Goal: Task Accomplishment & Management: Use online tool/utility

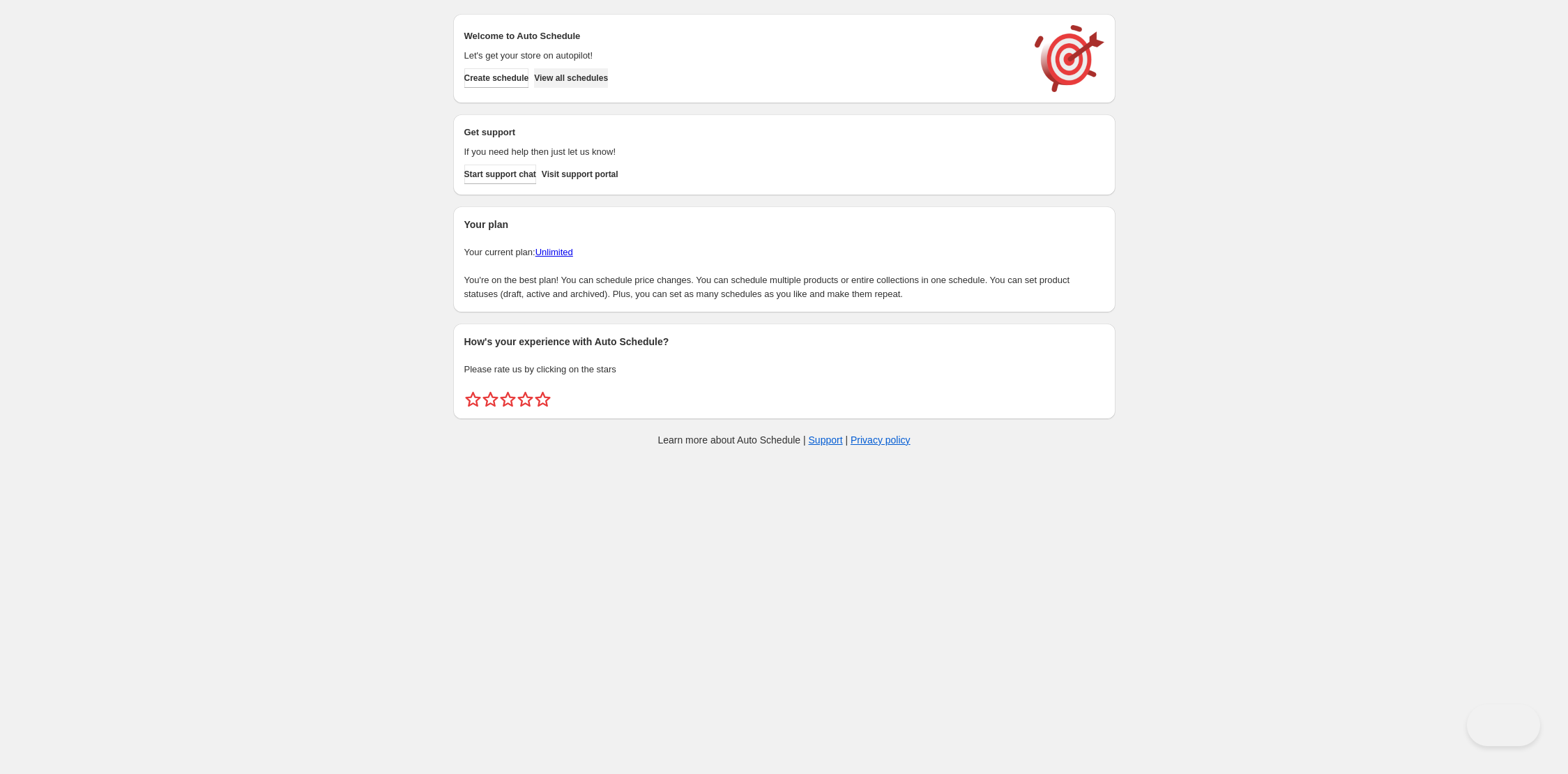
click at [608, 71] on button "View all schedules" at bounding box center [571, 78] width 74 height 19
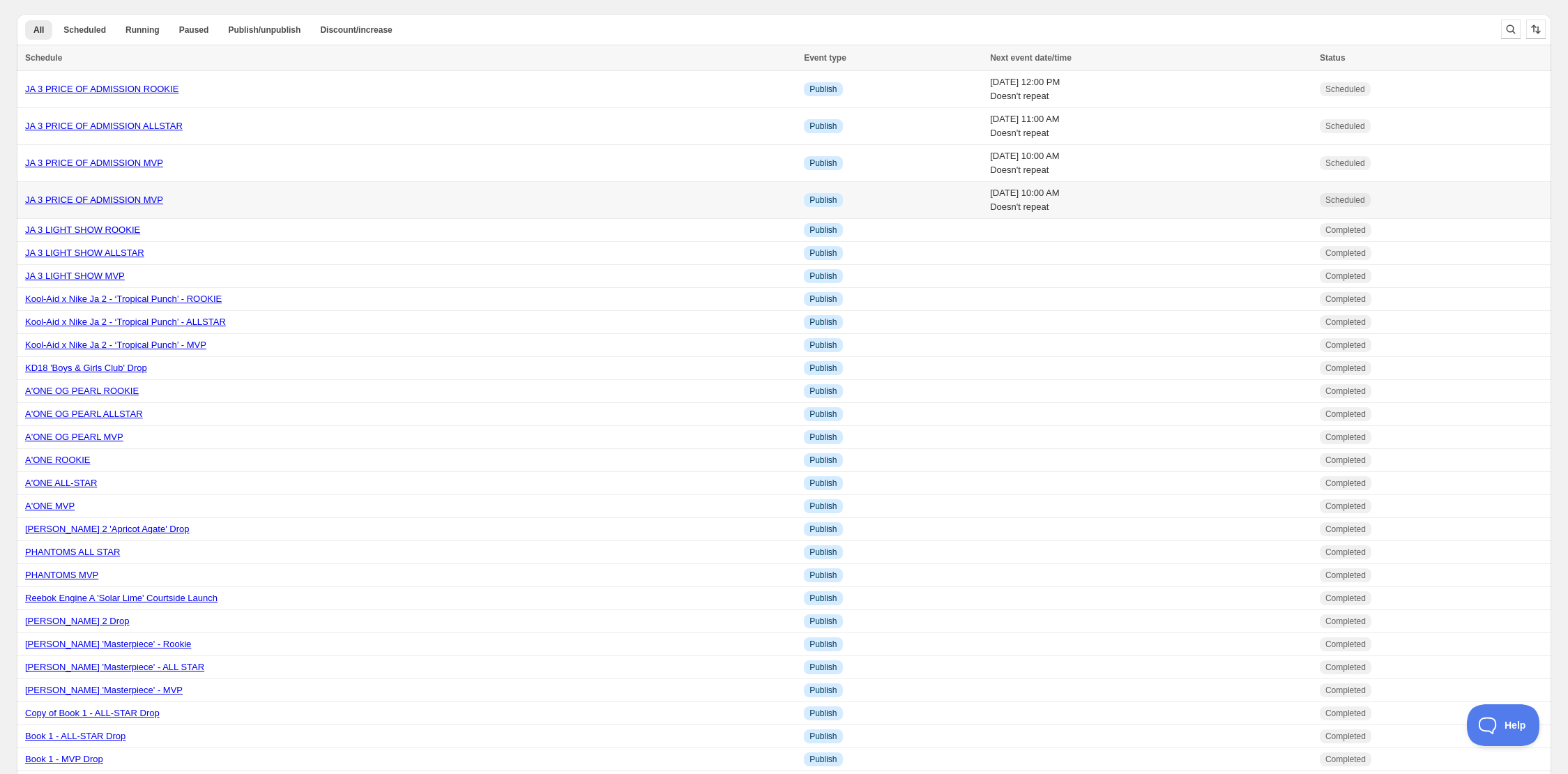
click at [151, 198] on link "JA 3 PRICE OF ADMISSION MVP" at bounding box center [94, 200] width 138 height 10
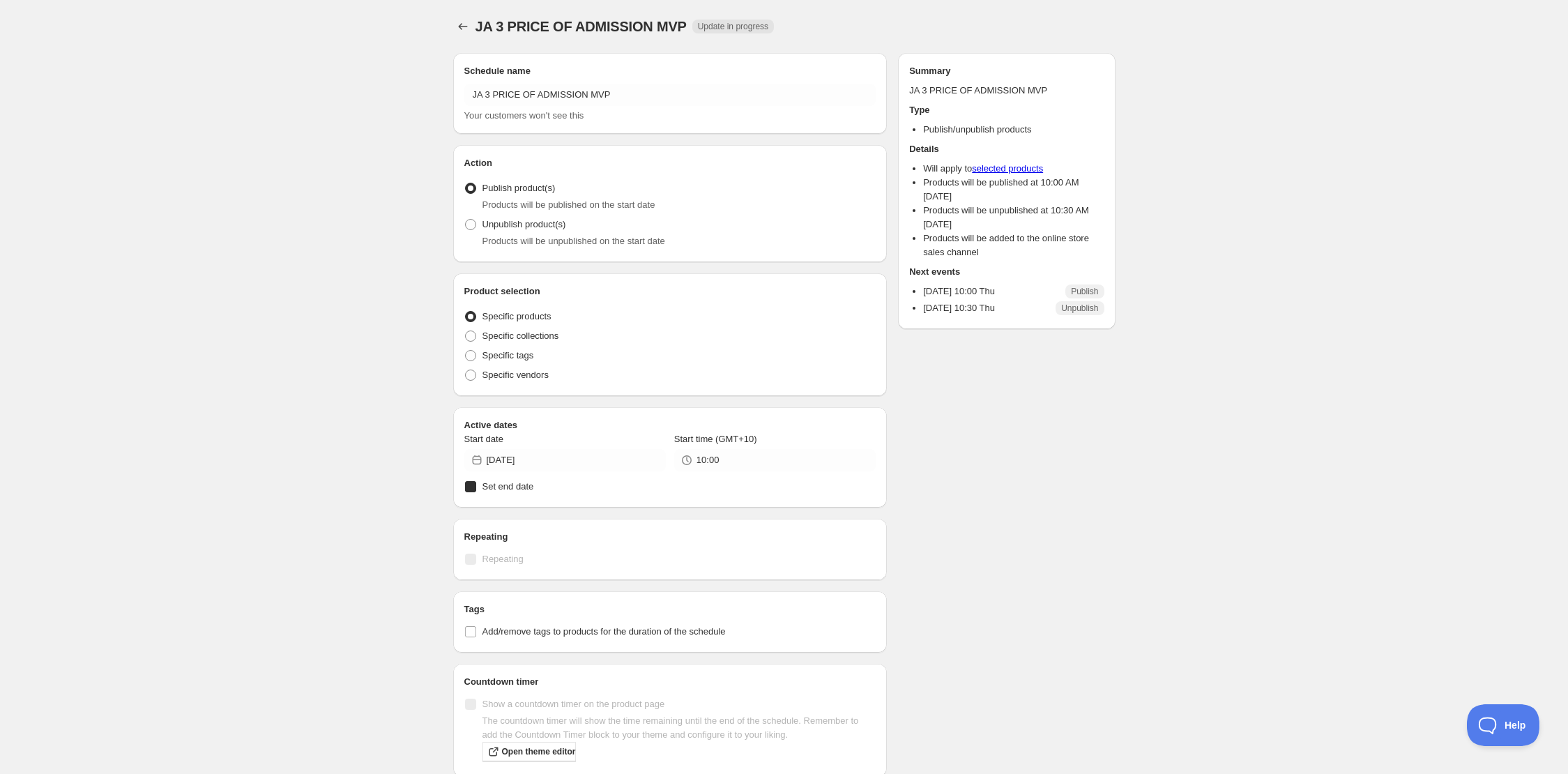
radio input "true"
checkbox input "true"
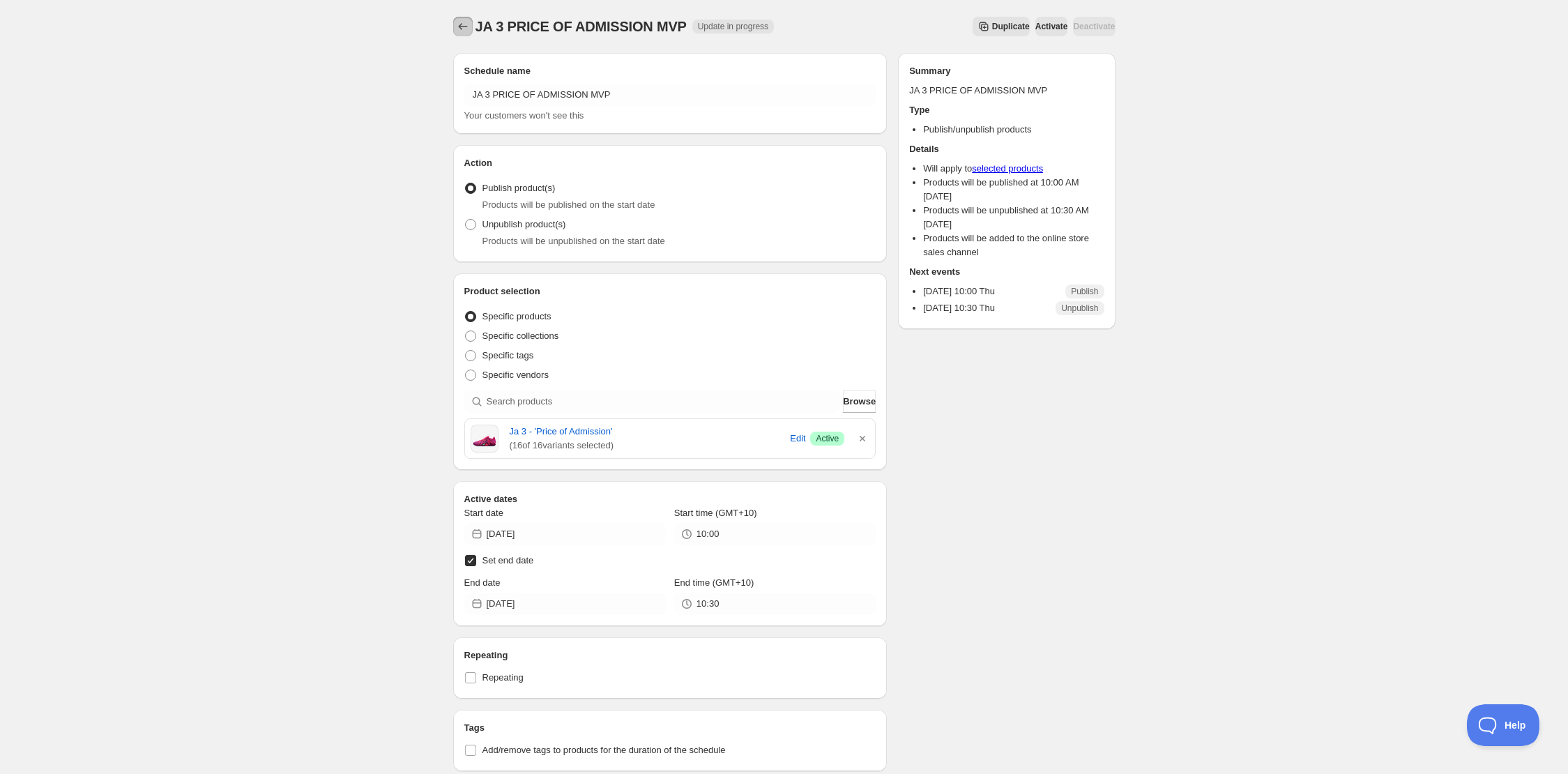
click at [466, 28] on icon "Schedules" at bounding box center [462, 26] width 14 height 14
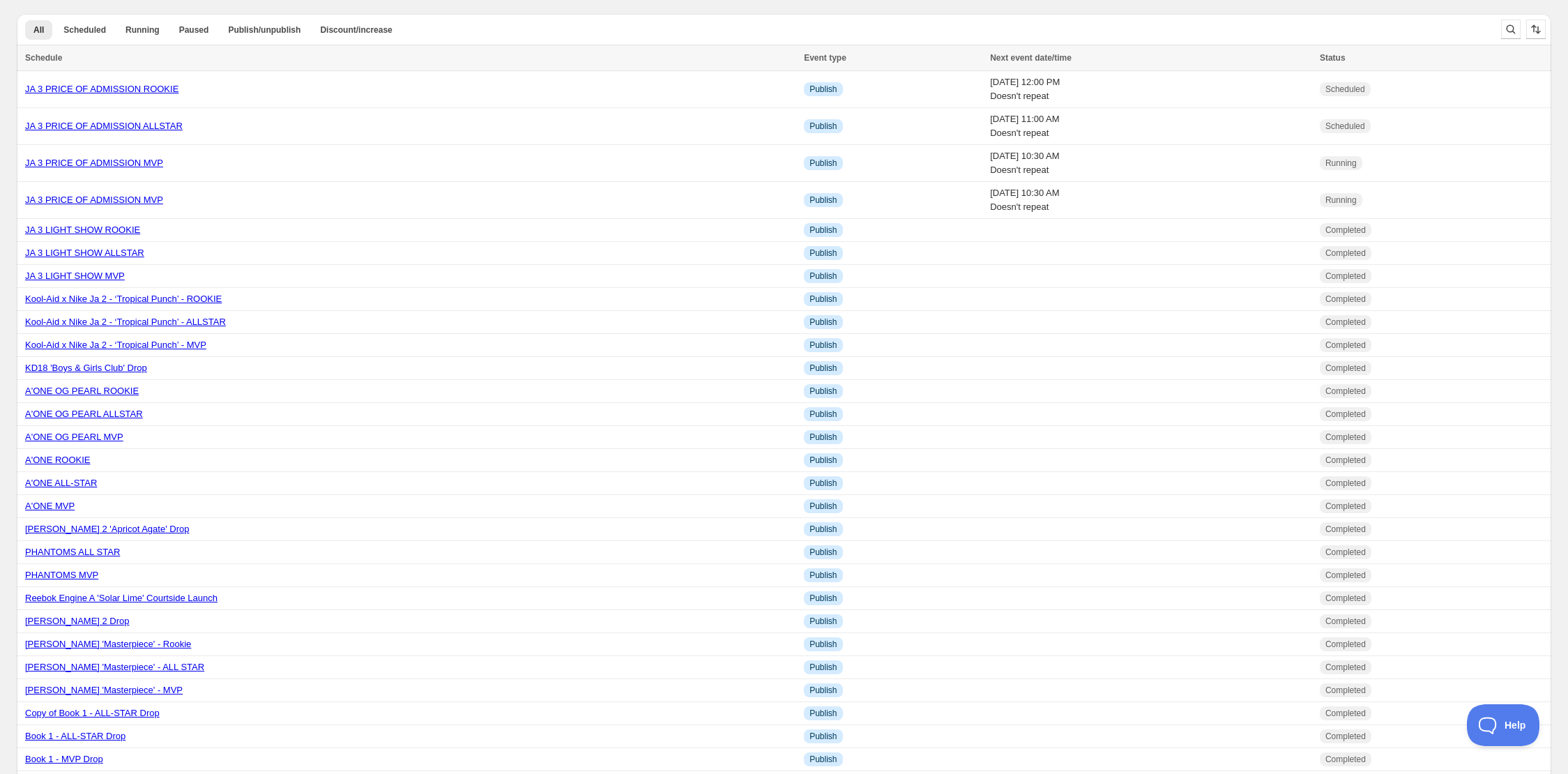
click at [84, 18] on div "All Scheduled Running Paused Publish/unpublish Discount/increase More views All…" at bounding box center [753, 29] width 1473 height 31
click at [139, 28] on span "Running" at bounding box center [142, 30] width 34 height 11
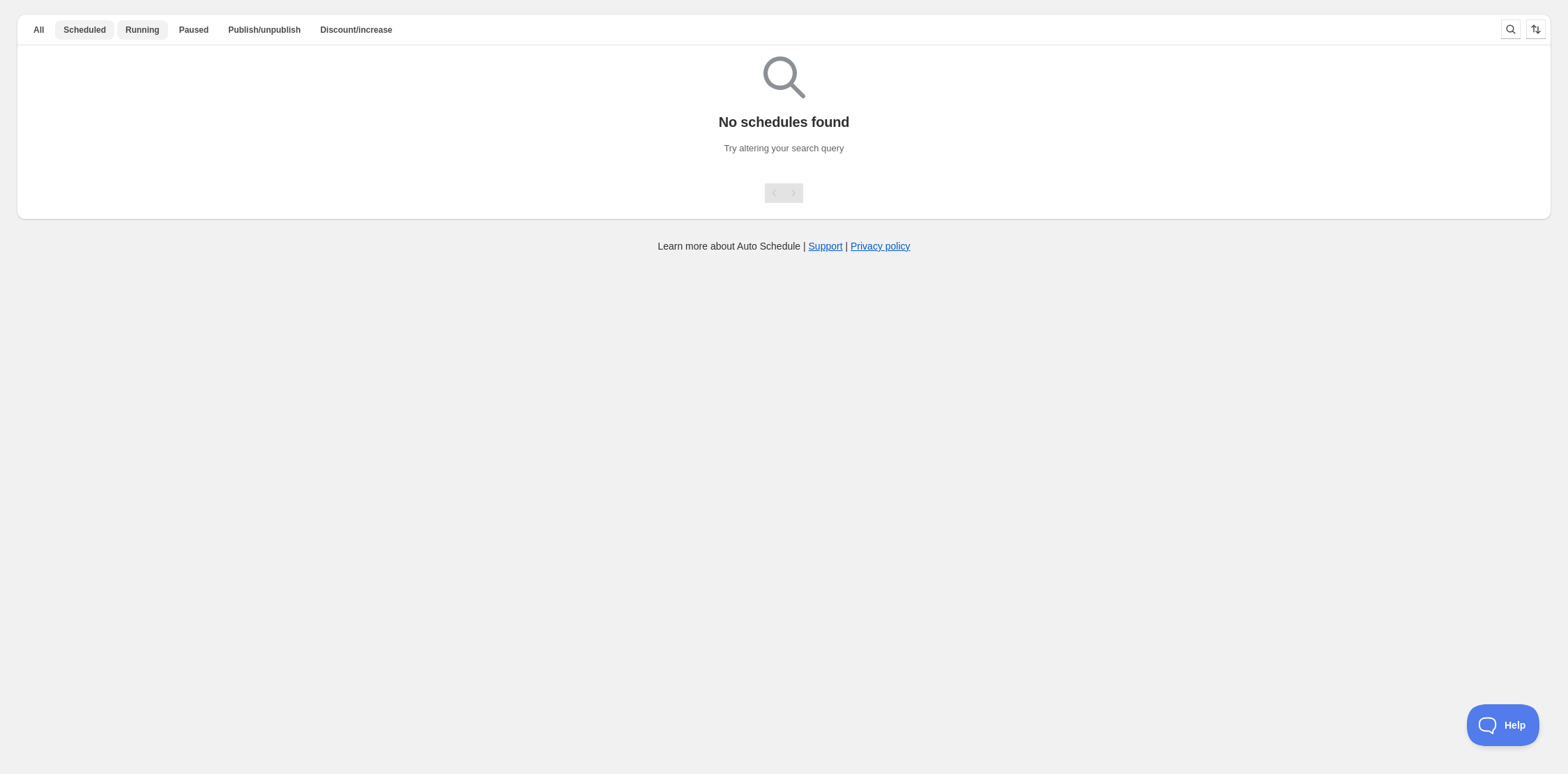
click at [95, 26] on span "Scheduled" at bounding box center [84, 30] width 43 height 11
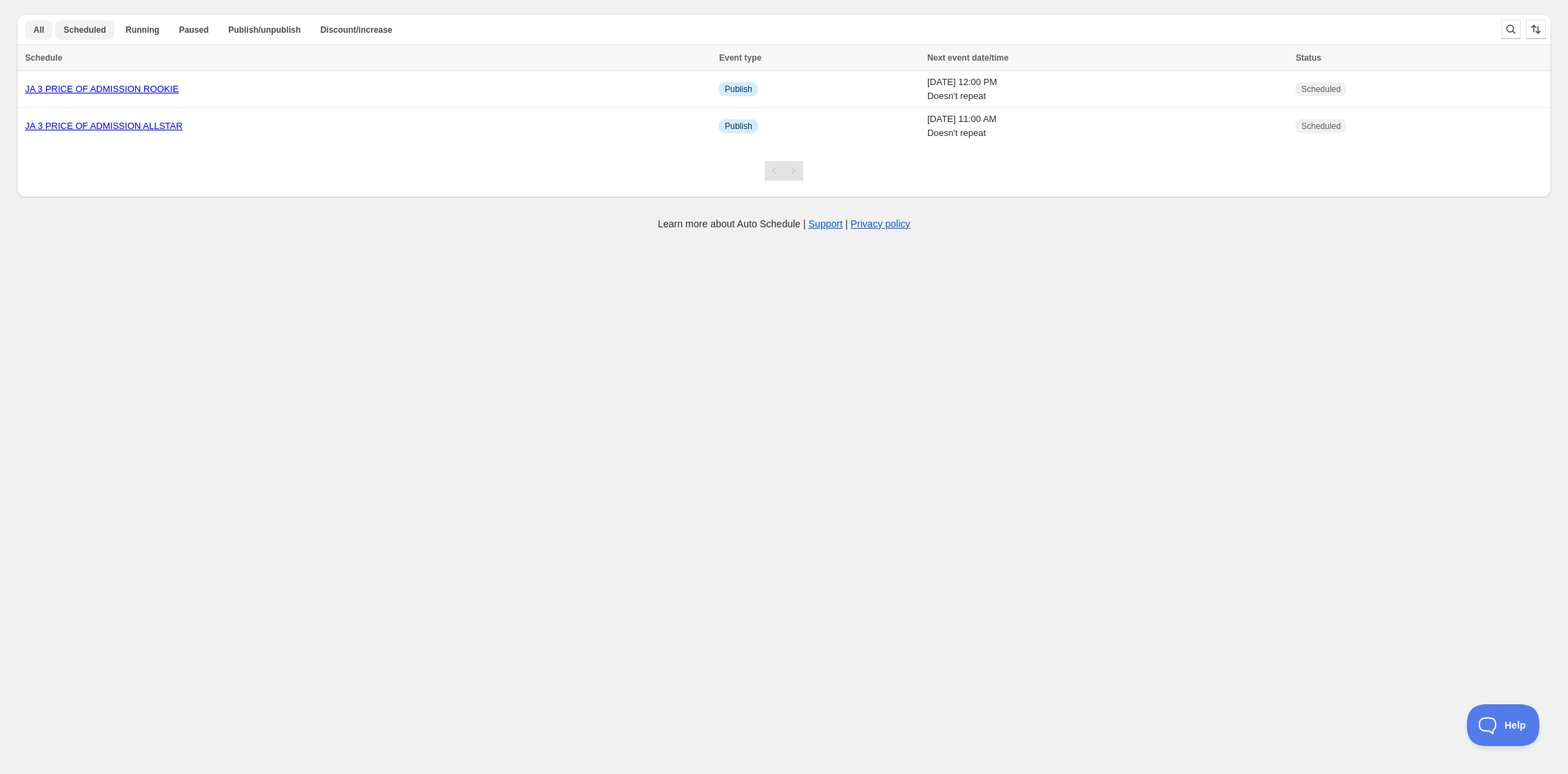
click at [44, 31] on span "All" at bounding box center [38, 30] width 10 height 11
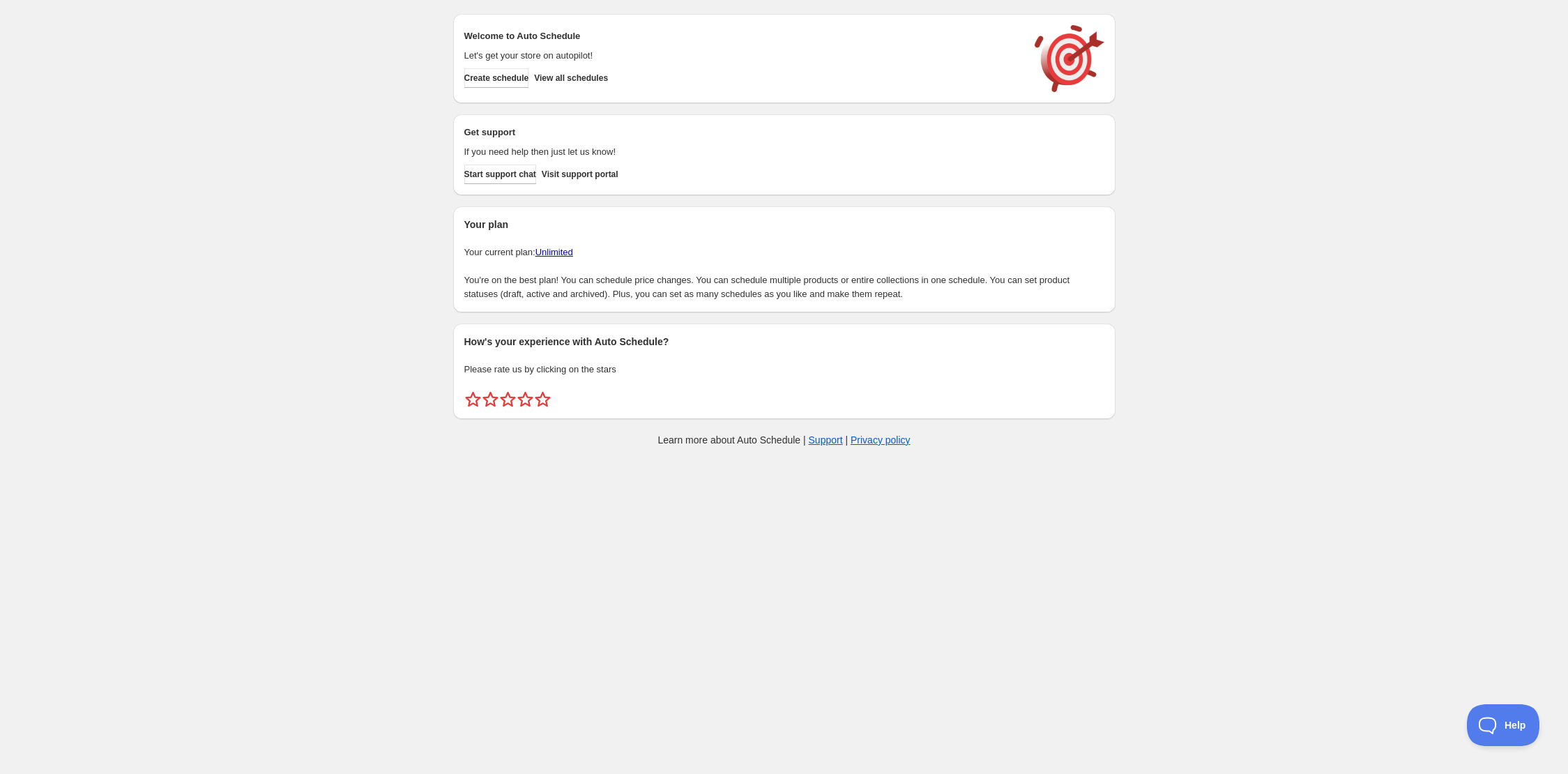
click at [400, 66] on div "Create schedule Help & support Cancel Discount prices Schedule a discount, sale…" at bounding box center [784, 233] width 1568 height 466
click at [1417, 365] on div "Create schedule Help & support Cancel Discount prices Schedule a discount, sale…" at bounding box center [784, 233] width 1568 height 466
click at [1200, 389] on div "Create schedule Help & support Cancel Discount prices Schedule a discount, sale…" at bounding box center [784, 233] width 1568 height 466
